Goal: Task Accomplishment & Management: Use online tool/utility

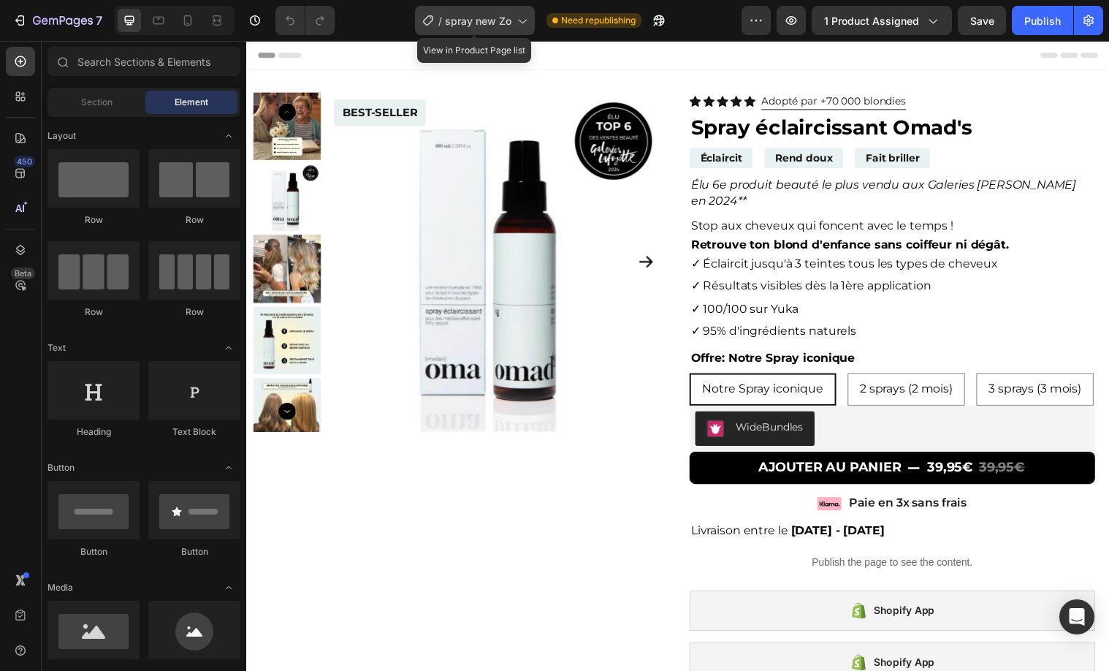
click at [499, 20] on span "spray new Zo" at bounding box center [478, 20] width 67 height 15
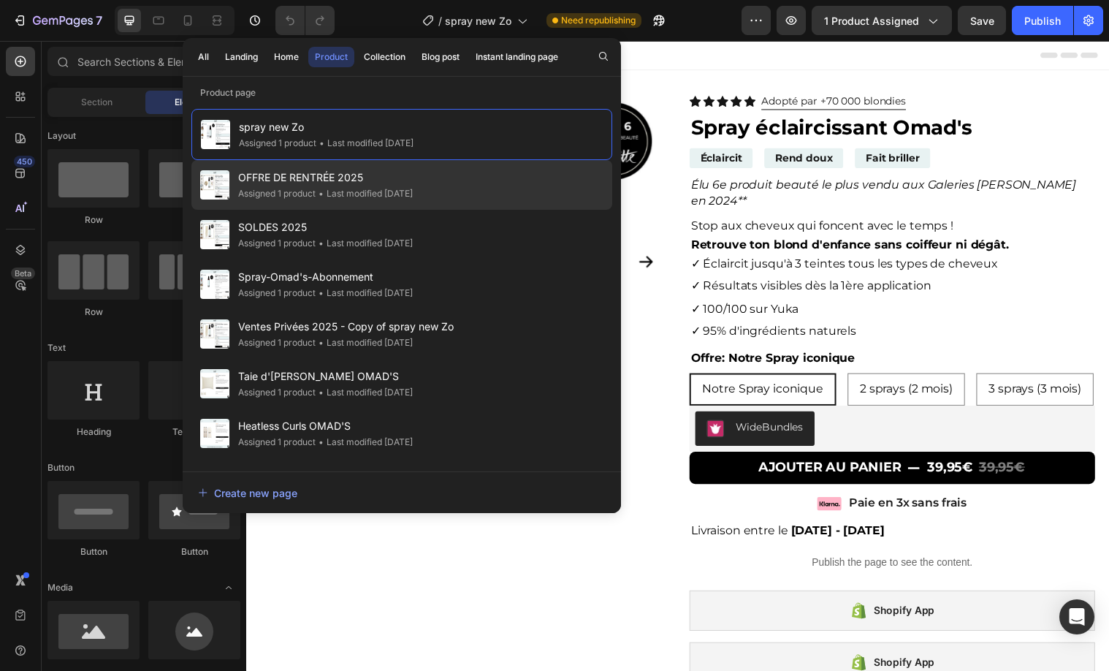
click at [498, 210] on div "OFFRE DE RENTRÉE 2025 Assigned 1 product • Last modified [DATE]" at bounding box center [401, 235] width 421 height 50
